Goal: Ask a question: Seek information or help from site administrators or community

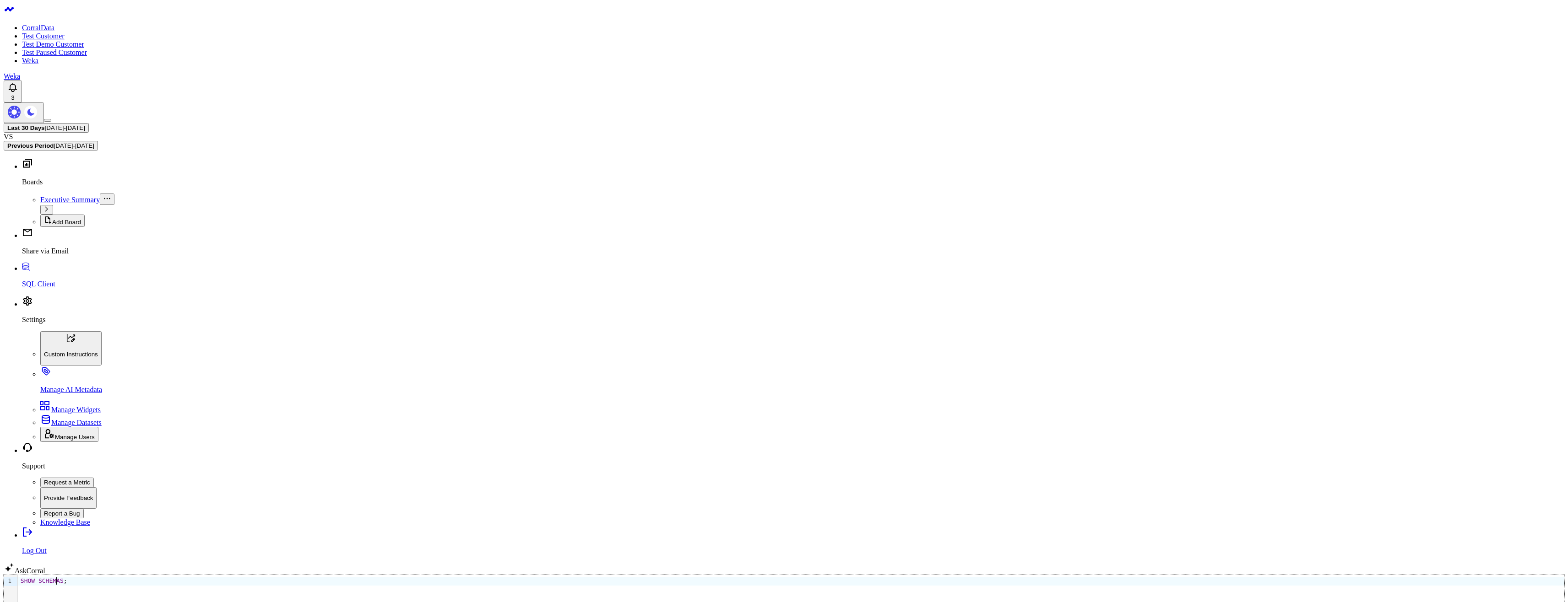
click at [435, 577] on div "SHOW SCHEMAS ;" at bounding box center [791, 581] width 1546 height 9
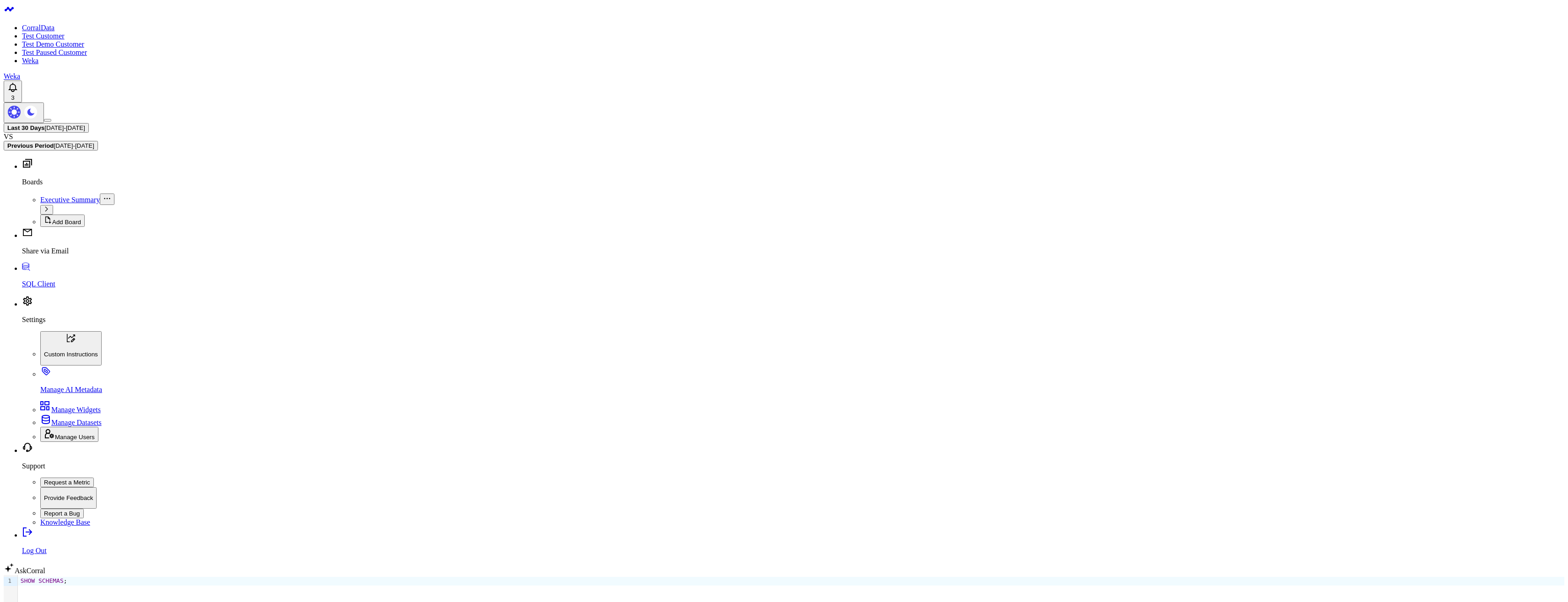
click at [173, 575] on div "SHOW SCHEMAS ;" at bounding box center [791, 605] width 1546 height 59
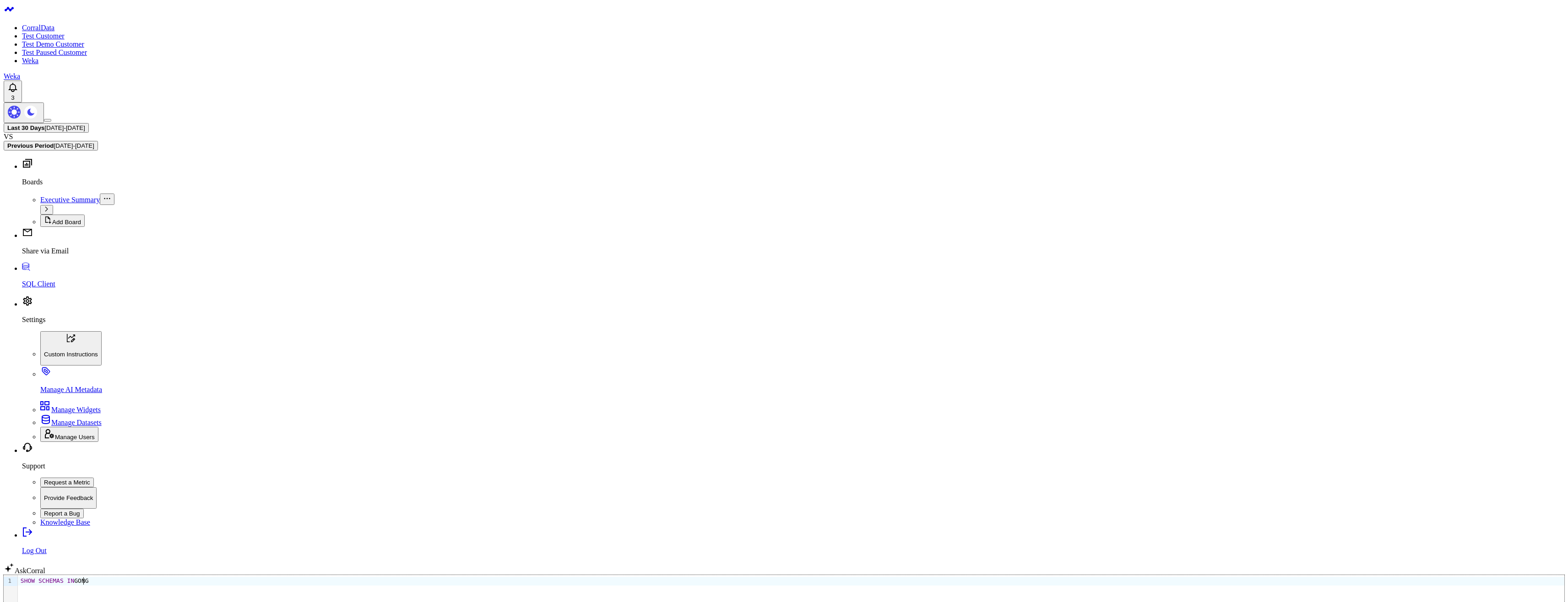
click at [137, 575] on div "SHOW SCHEMAS IN GONG" at bounding box center [791, 605] width 1546 height 59
click at [211, 575] on div "Selection deleted 9 1 › SHOW SCHEMAS IN FIVETRAN_DATABASE" at bounding box center [784, 605] width 1560 height 59
click at [195, 575] on div "SHOW SCHEMAS IN FIVETRAN_DATABASE" at bounding box center [791, 605] width 1546 height 59
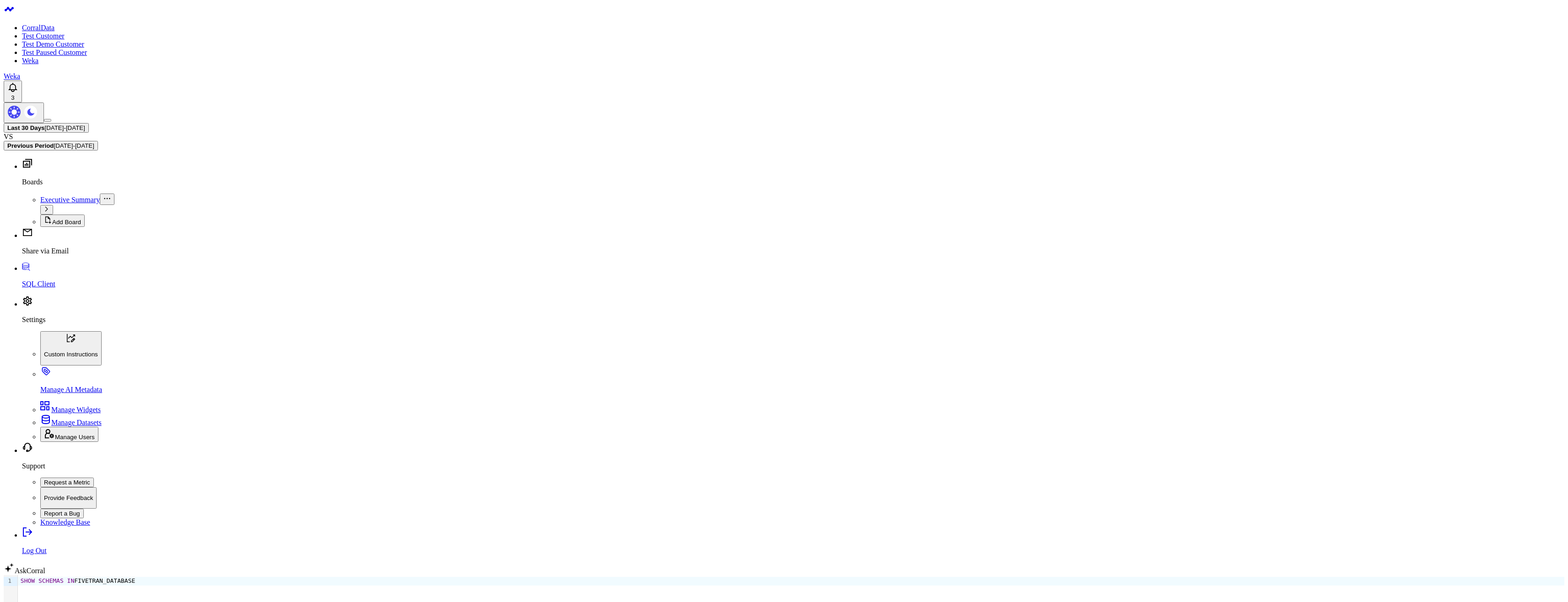
type input "how can I list what databases I can access?"
drag, startPoint x: 1282, startPoint y: 504, endPoint x: 1160, endPoint y: 497, distance: 122.2
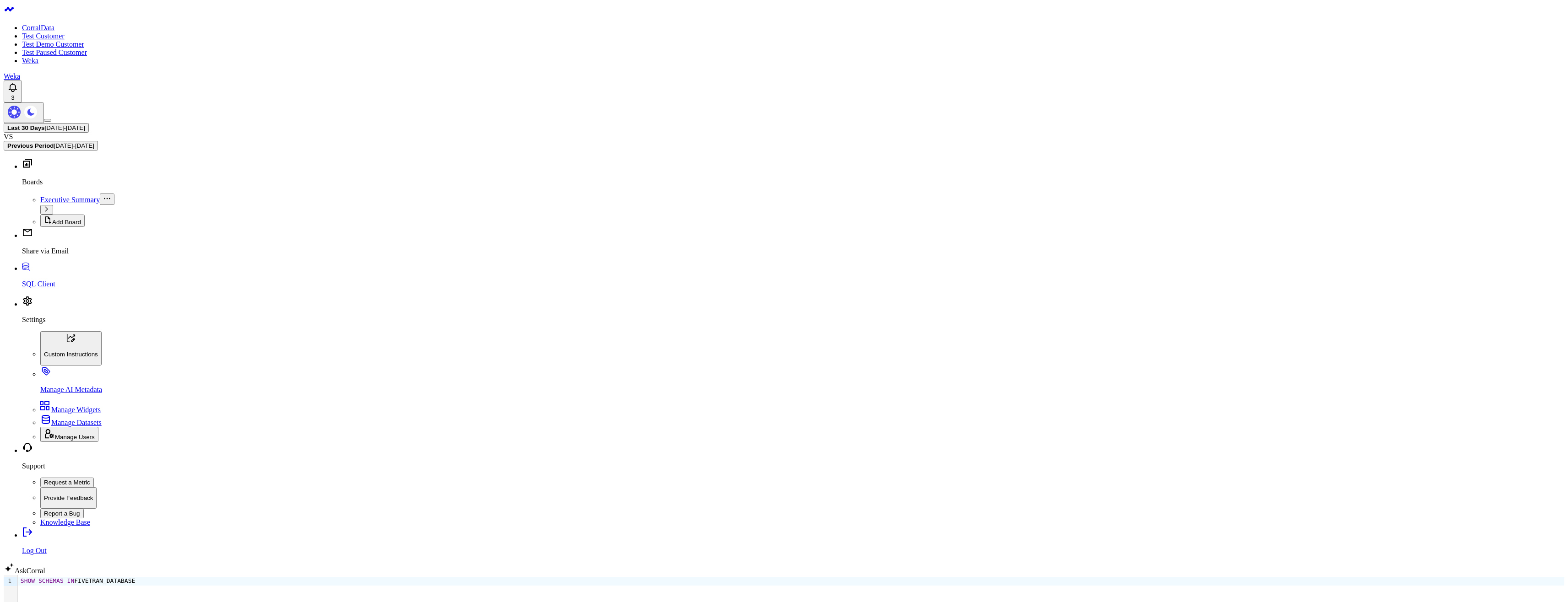
drag, startPoint x: 1261, startPoint y: 502, endPoint x: 1189, endPoint y: 502, distance: 72.0
copy code "SHOW DATABASES;"
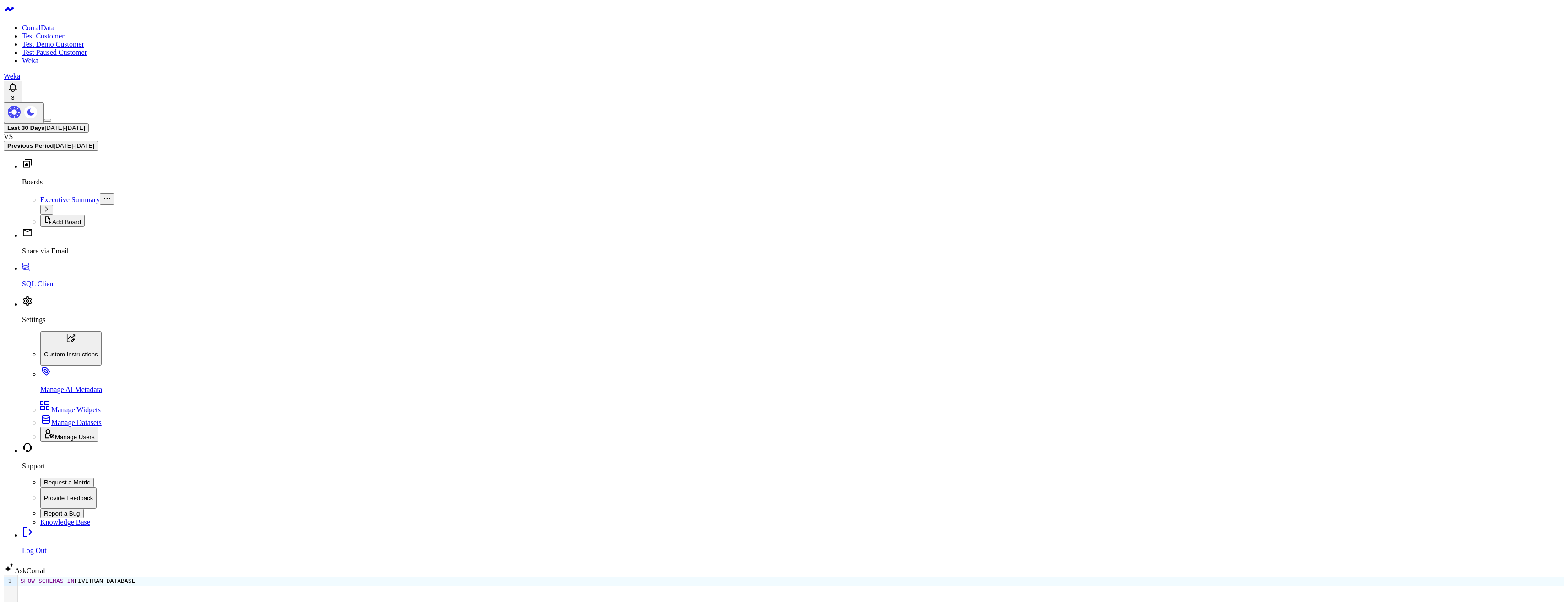
click at [495, 575] on div "SHOW SCHEMAS IN FIVETRAN_DATABASE" at bounding box center [791, 605] width 1546 height 59
drag, startPoint x: 53, startPoint y: 146, endPoint x: 62, endPoint y: 145, distance: 9.1
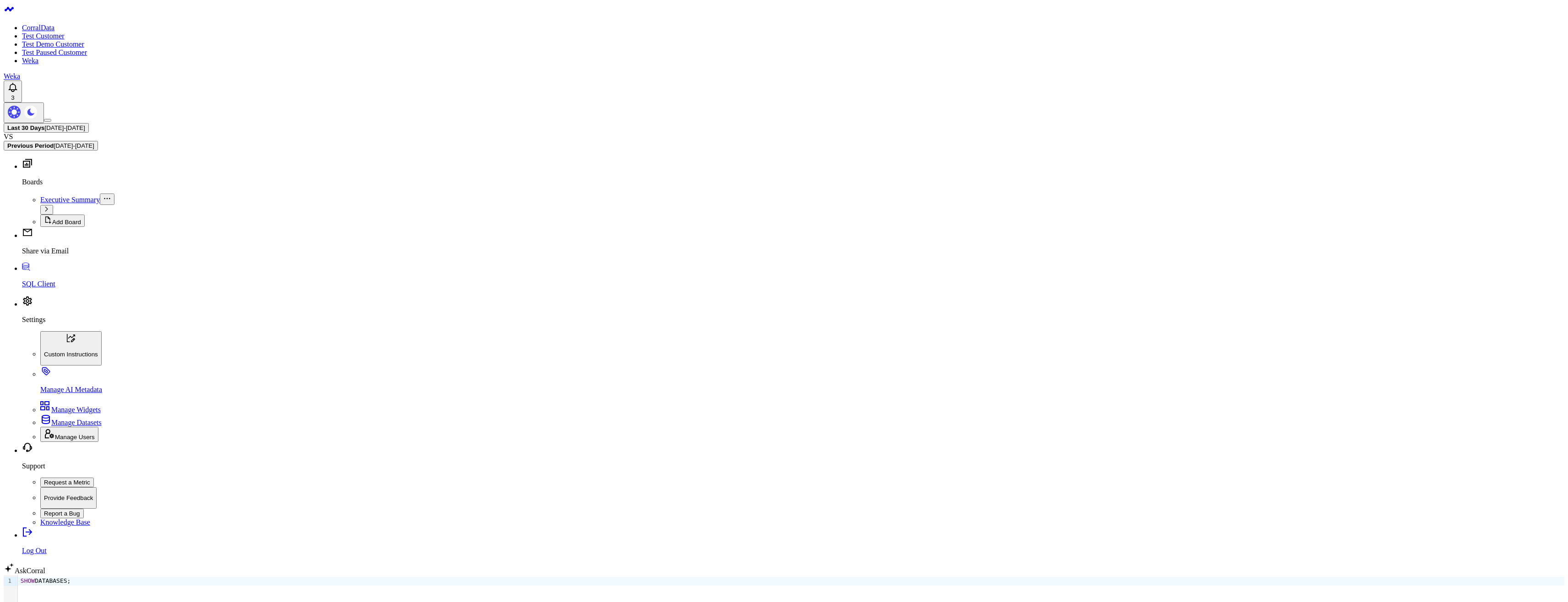
copy body "28000 (390144) JWT token is invalid. [6a7f581e-d343-4dab-8579-6a0fd254cf0e] Mod…"
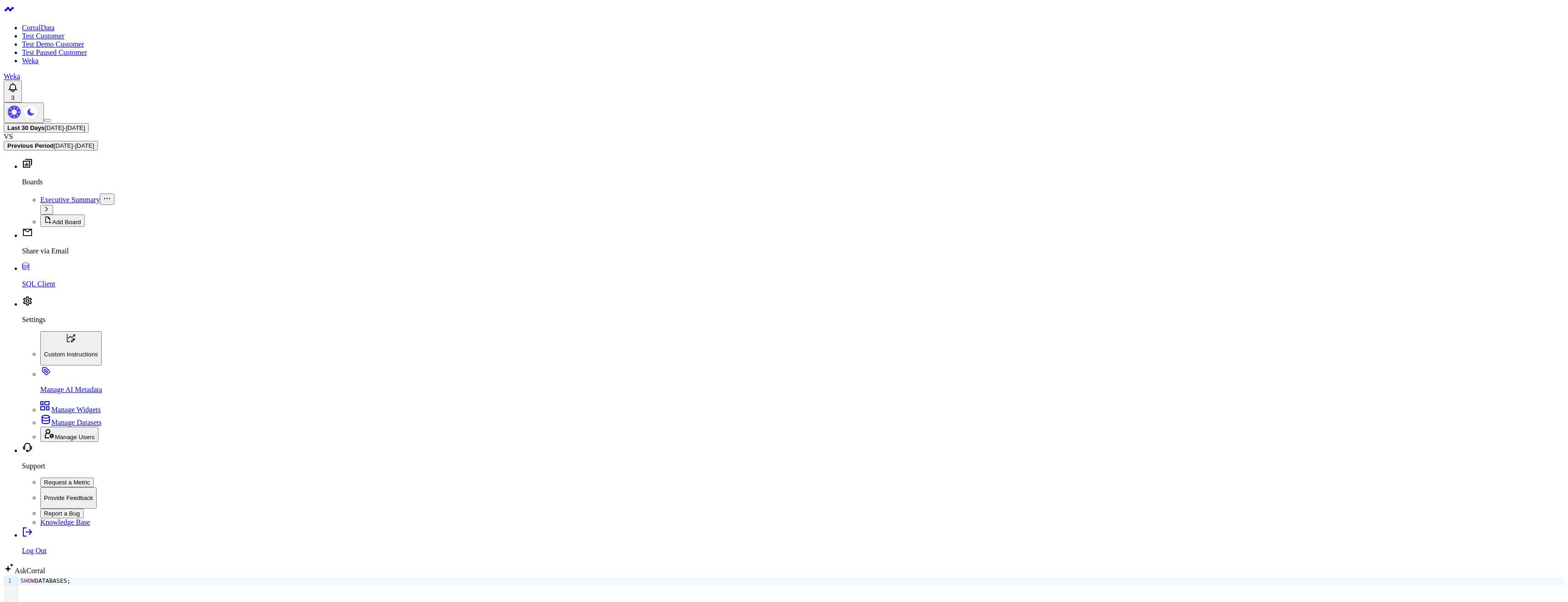
drag, startPoint x: 253, startPoint y: 209, endPoint x: 75, endPoint y: 211, distance: 178.0
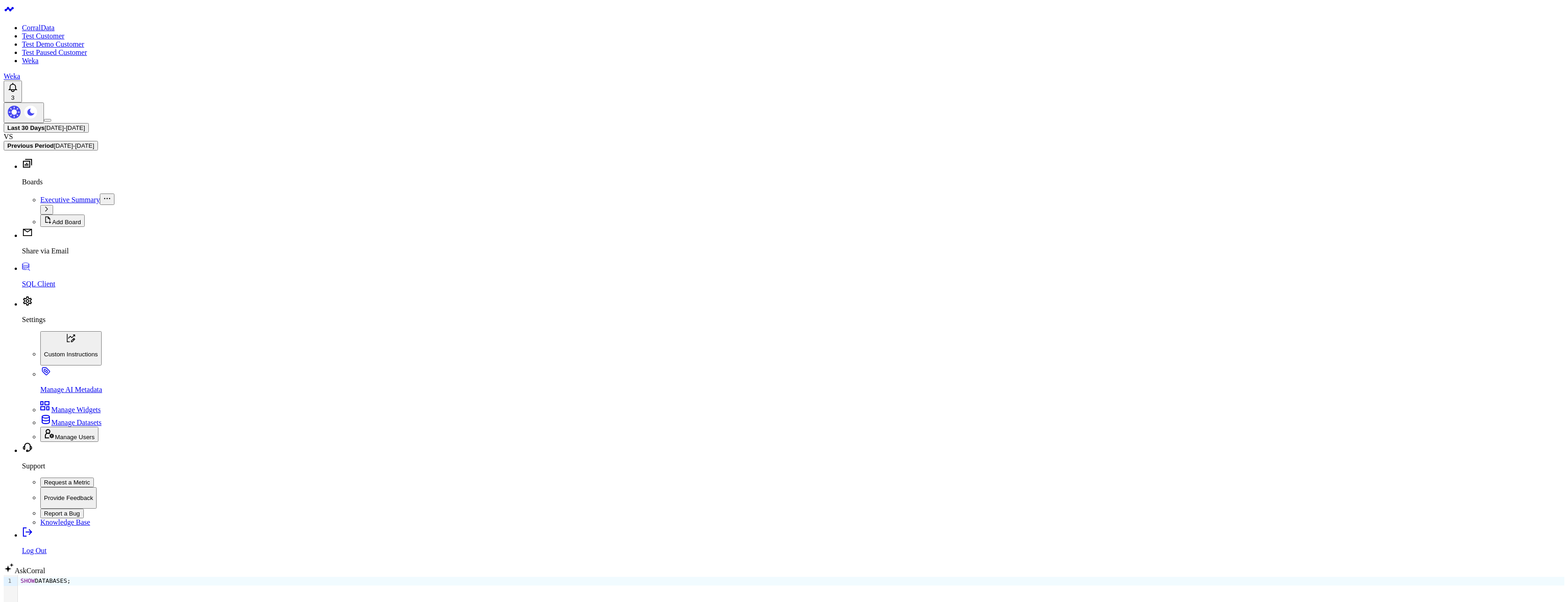
copy div "HY000 (44) [Snowflake][Snowflake] (44) Error finalize setting: Marshaling priva…"
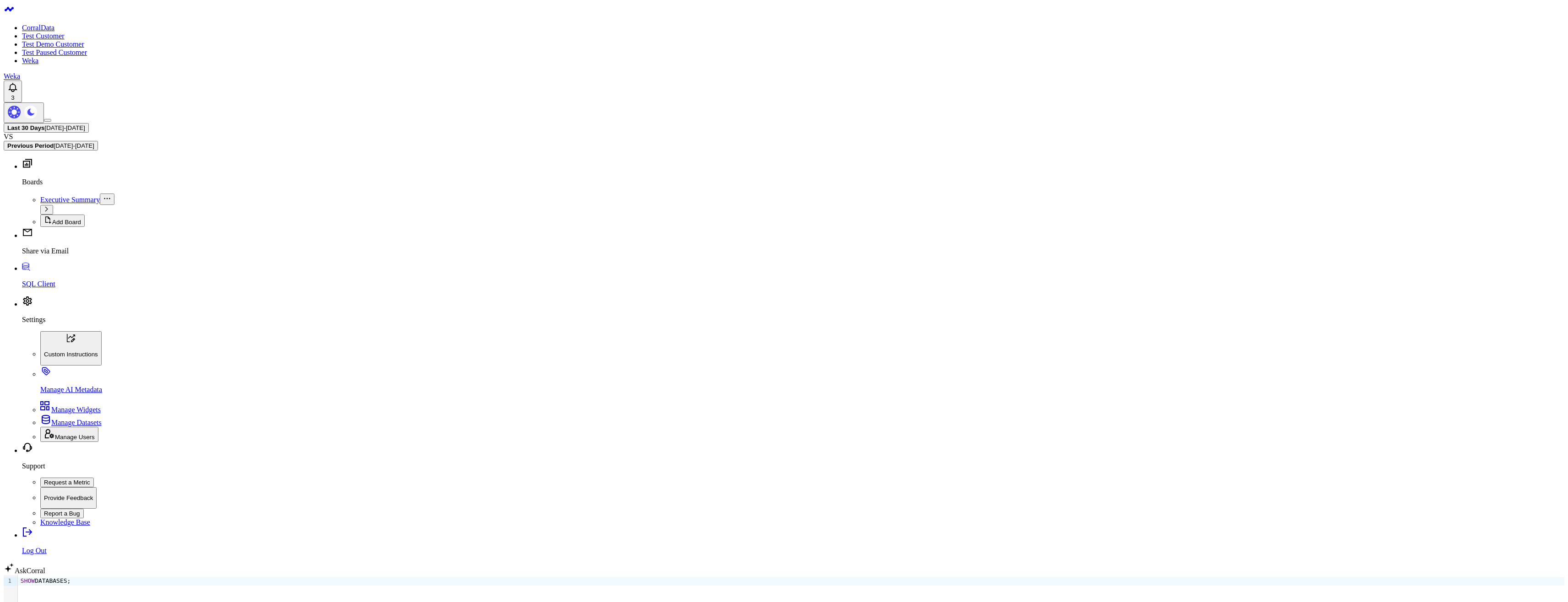
drag, startPoint x: 248, startPoint y: 217, endPoint x: 98, endPoint y: 217, distance: 150.0
copy div "HY000 (44) [Snowflake][Snowflake] (44) Error finalize setting: Marshaling priva…"
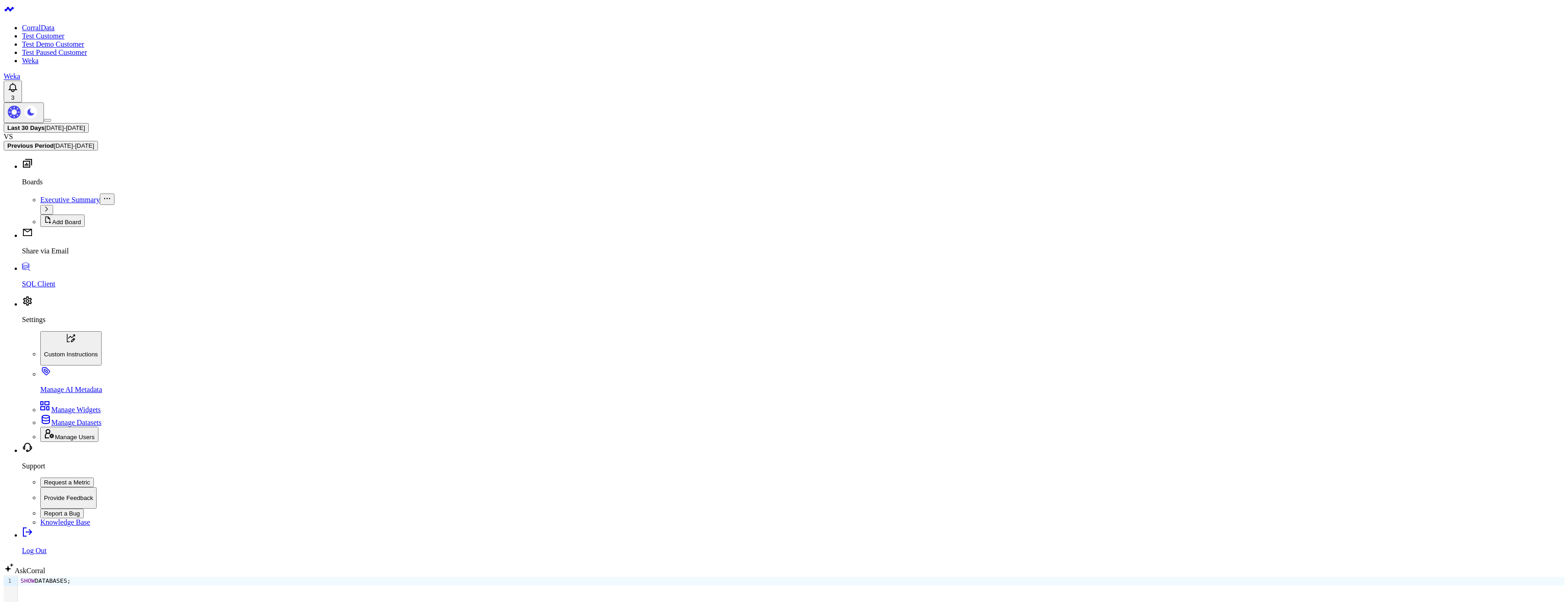
drag, startPoint x: 260, startPoint y: 210, endPoint x: 121, endPoint y: 208, distance: 139.0
copy div "HY000 (44) [Snowflake][Snowflake] (44) Error finalize setting: Marshaling priva…"
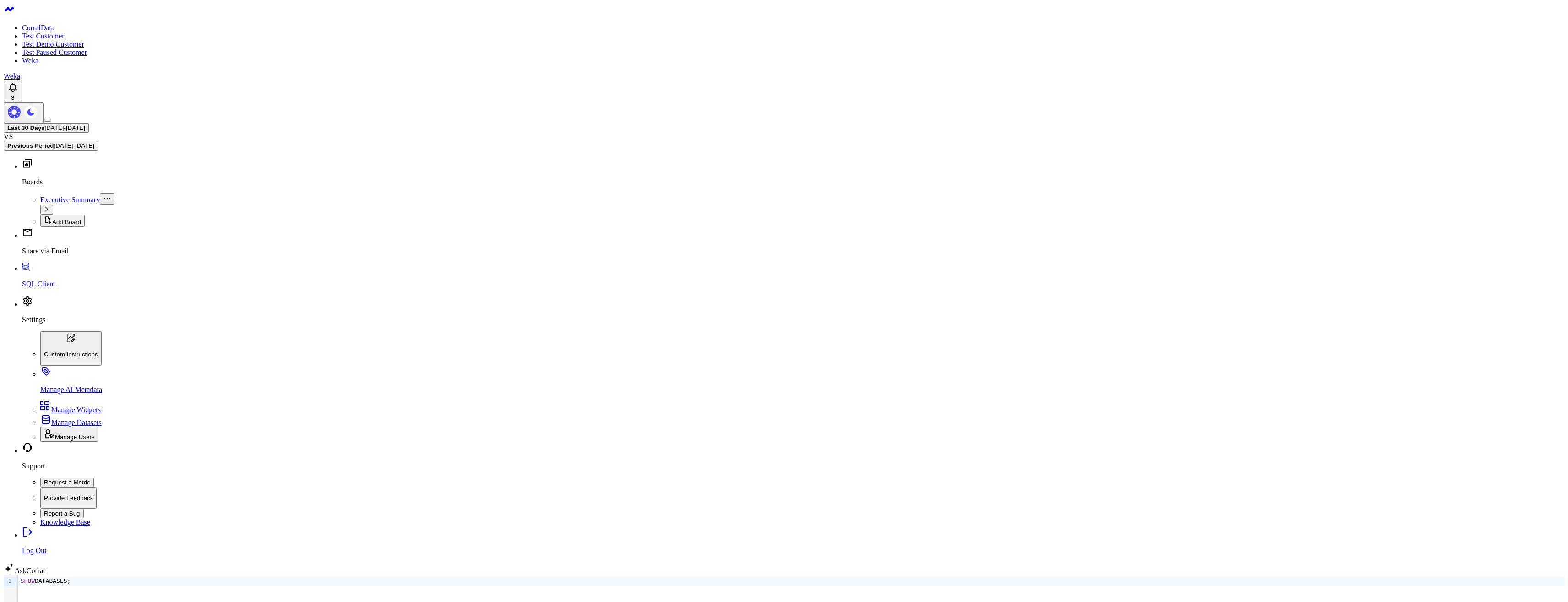
click at [195, 575] on div "SHOW DATABASES;" at bounding box center [791, 605] width 1546 height 59
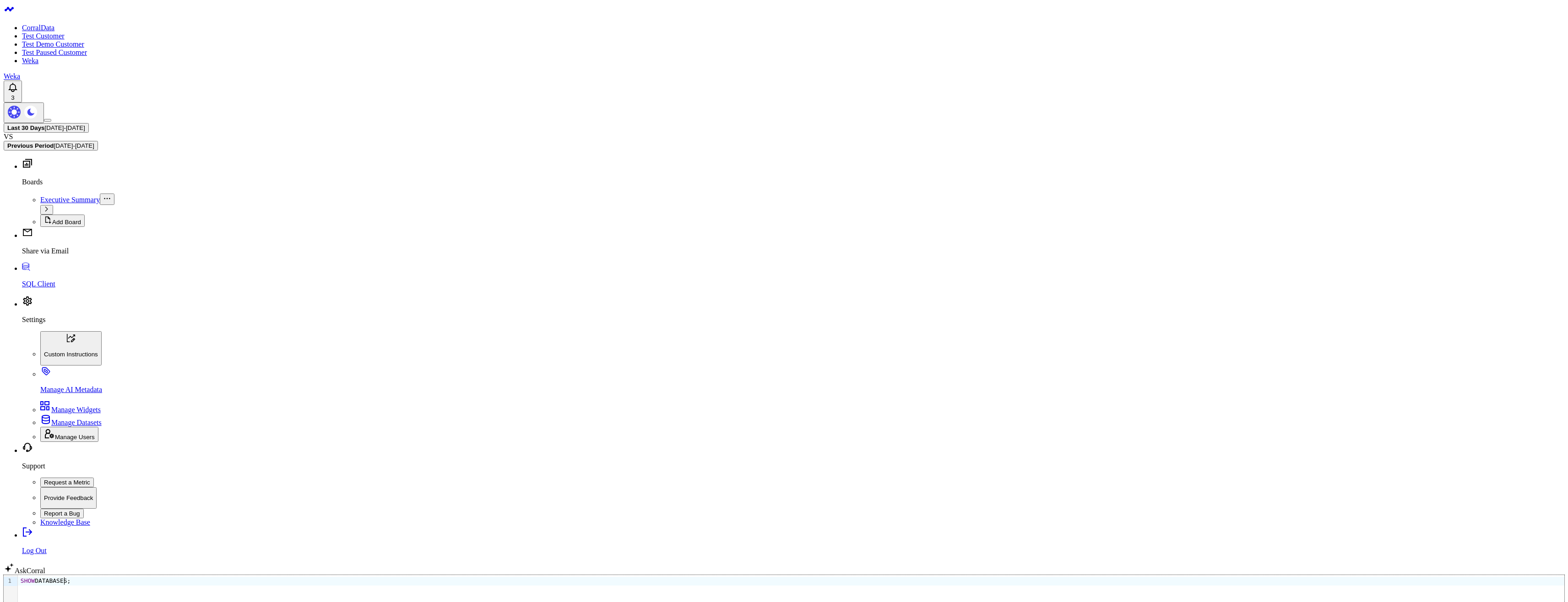
drag, startPoint x: 176, startPoint y: 96, endPoint x: 27, endPoint y: 76, distance: 150.3
